Goal: Task Accomplishment & Management: Manage account settings

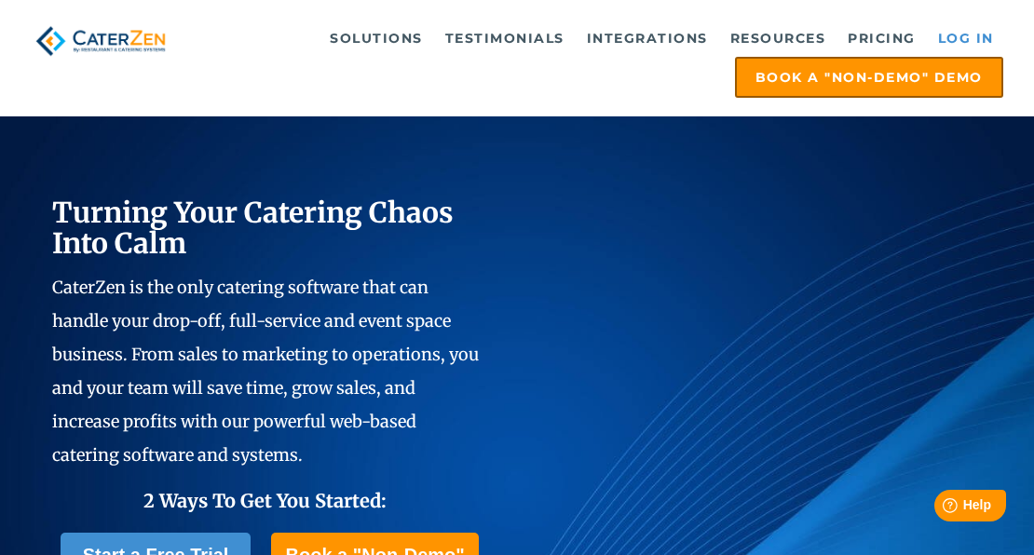
click at [970, 27] on link "Log in" at bounding box center [966, 38] width 75 height 37
click at [955, 31] on link "Log in" at bounding box center [966, 38] width 75 height 37
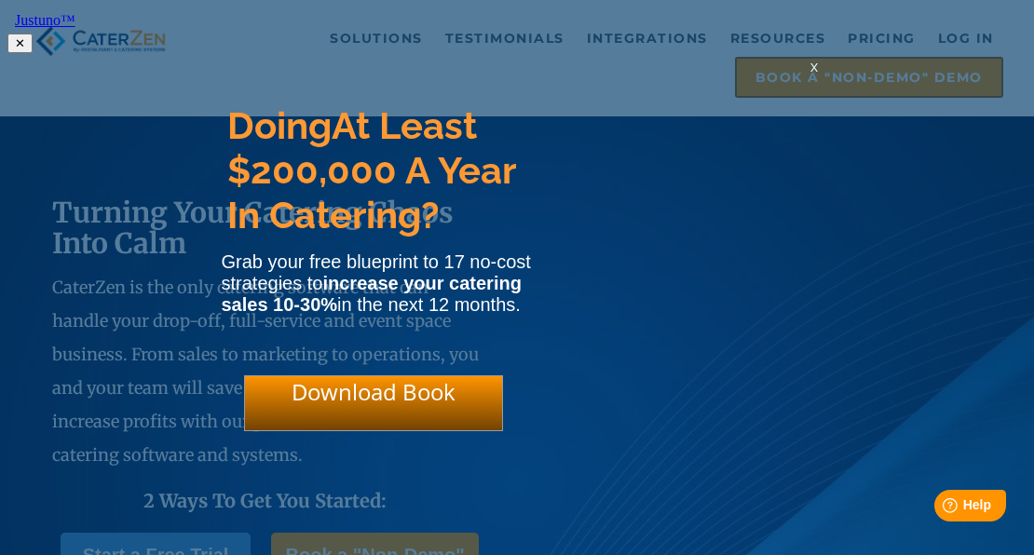
click at [807, 75] on div "x" at bounding box center [814, 67] width 30 height 18
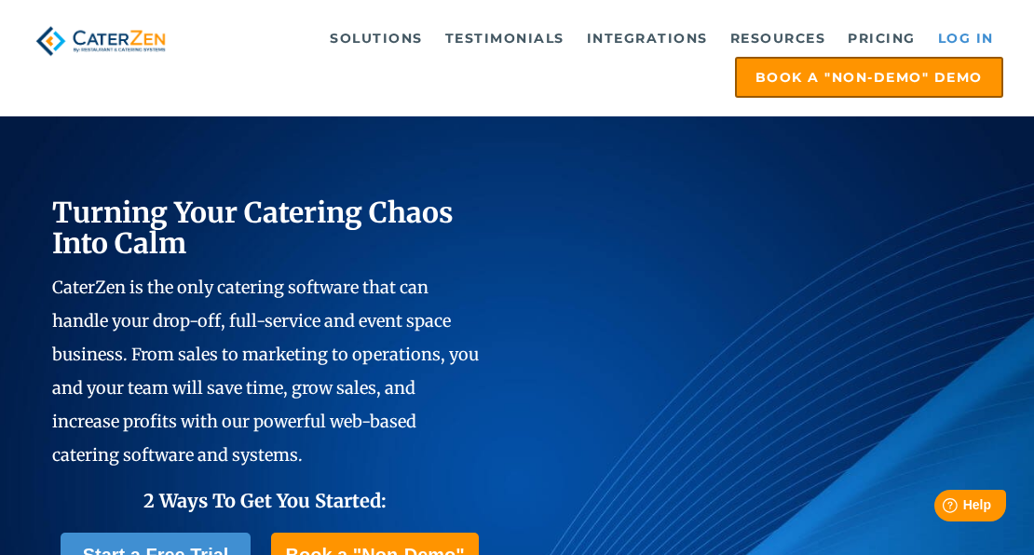
click at [956, 31] on link "Log in" at bounding box center [966, 38] width 75 height 37
click at [954, 40] on link "Log in" at bounding box center [966, 38] width 75 height 37
click at [952, 35] on link "Log in" at bounding box center [966, 38] width 75 height 37
